Goal: Find specific page/section: Find specific page/section

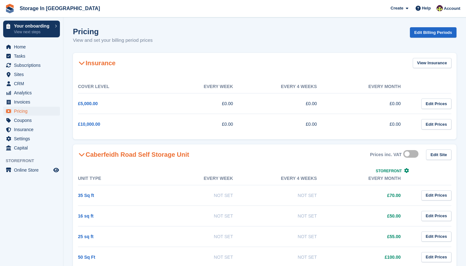
scroll to position [138, 0]
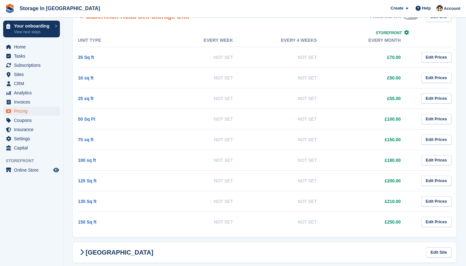
click at [401, 0] on div "Create Subscription Invoice Contact Deal Discount Page Help Chat Support Submit…" at bounding box center [426, 8] width 76 height 17
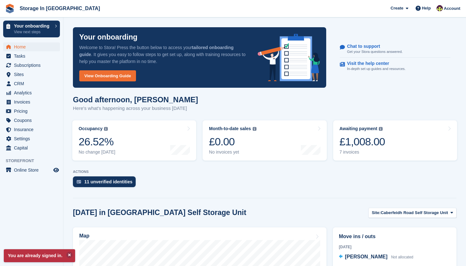
scroll to position [13, 0]
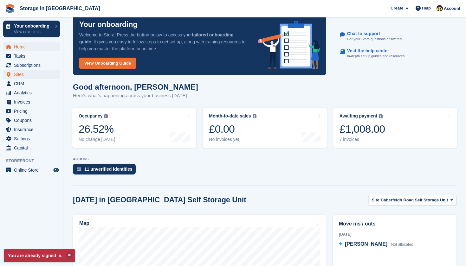
click at [23, 74] on span "Sites" at bounding box center [33, 74] width 38 height 9
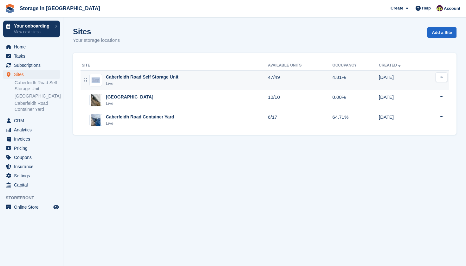
click at [170, 82] on div "Live" at bounding box center [142, 84] width 73 height 6
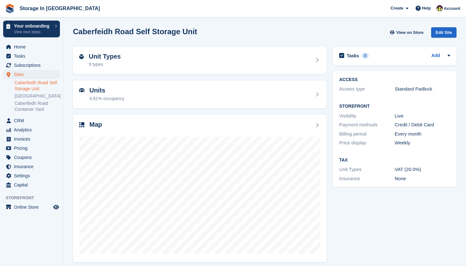
scroll to position [4, 0]
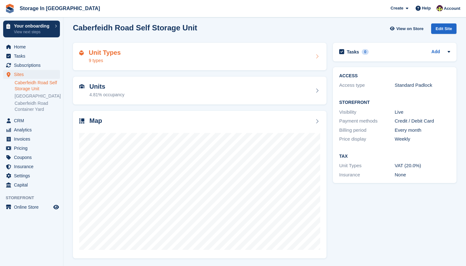
click at [193, 59] on div "Unit Types 9 types" at bounding box center [199, 56] width 241 height 15
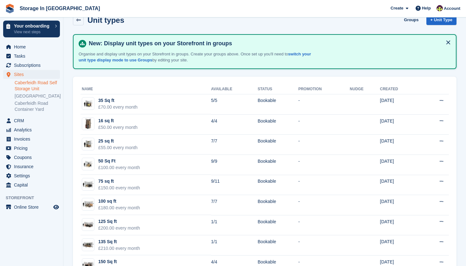
scroll to position [36, 0]
